Goal: Check status

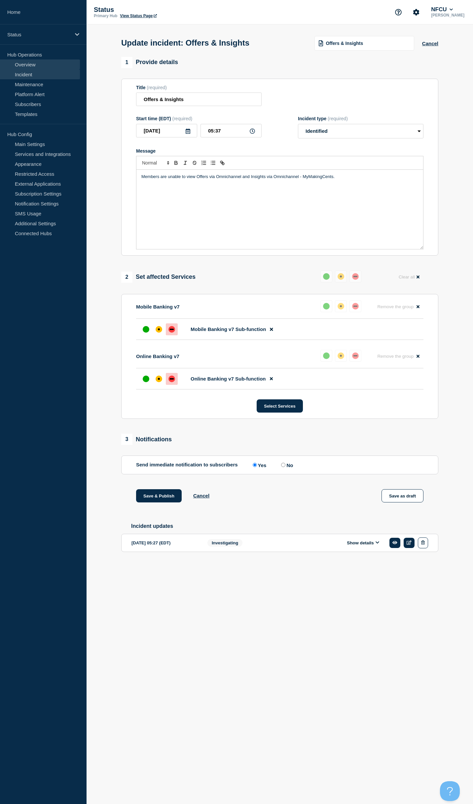
click at [22, 64] on link "Overview" at bounding box center [40, 64] width 80 height 10
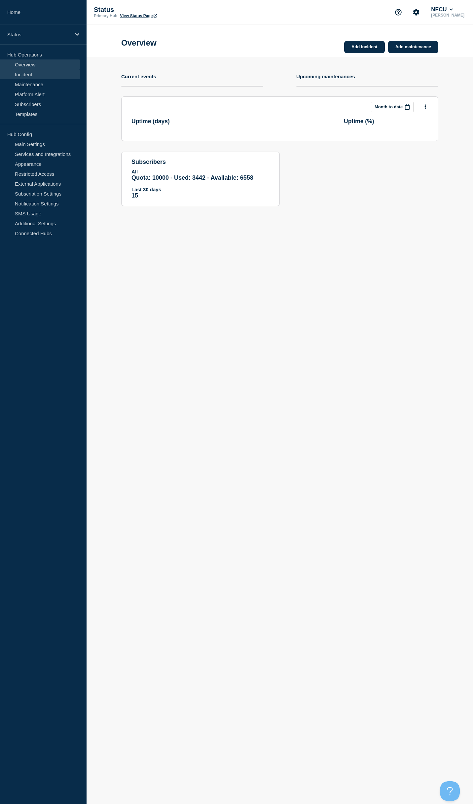
click at [20, 73] on link "Incident" at bounding box center [40, 74] width 80 height 10
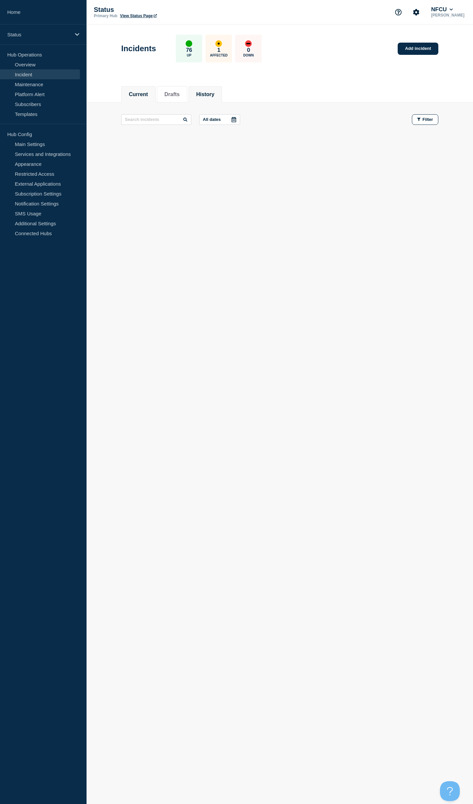
click at [198, 92] on li "History" at bounding box center [205, 94] width 33 height 16
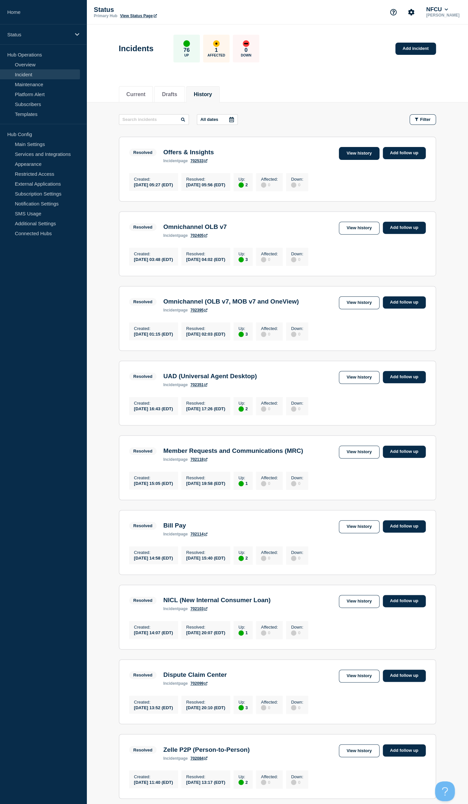
click at [356, 156] on link "View history" at bounding box center [359, 153] width 40 height 13
